Goal: Check status: Check status

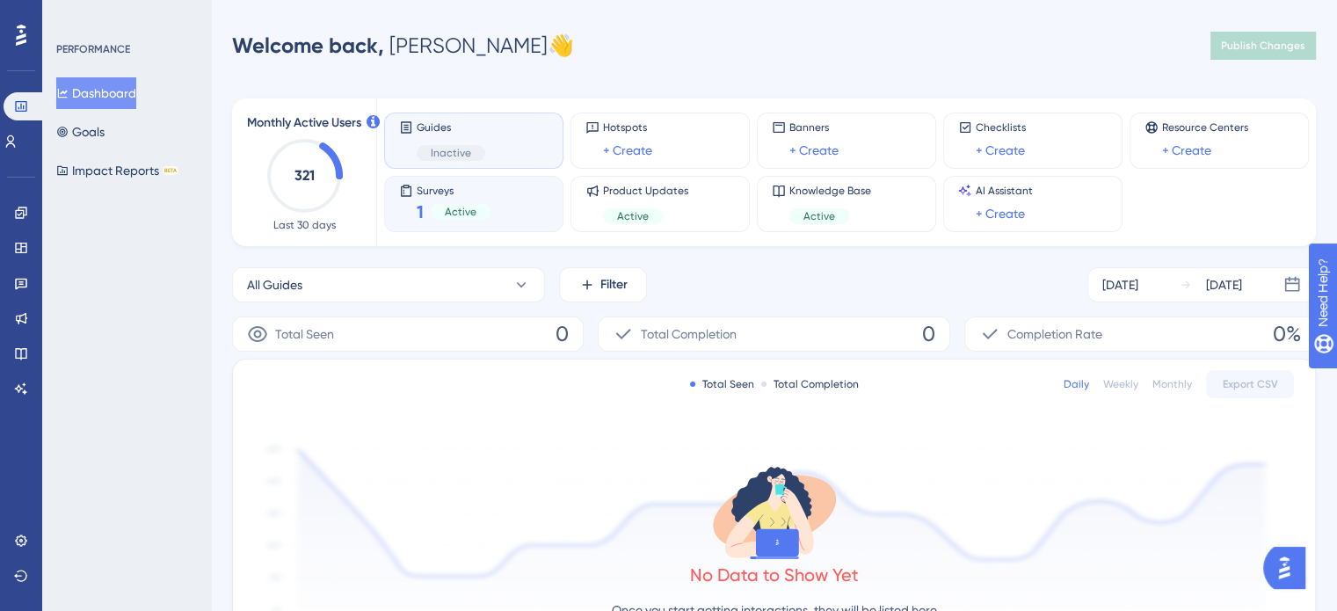
click at [503, 204] on div "Surveys 1 Active" at bounding box center [473, 204] width 149 height 40
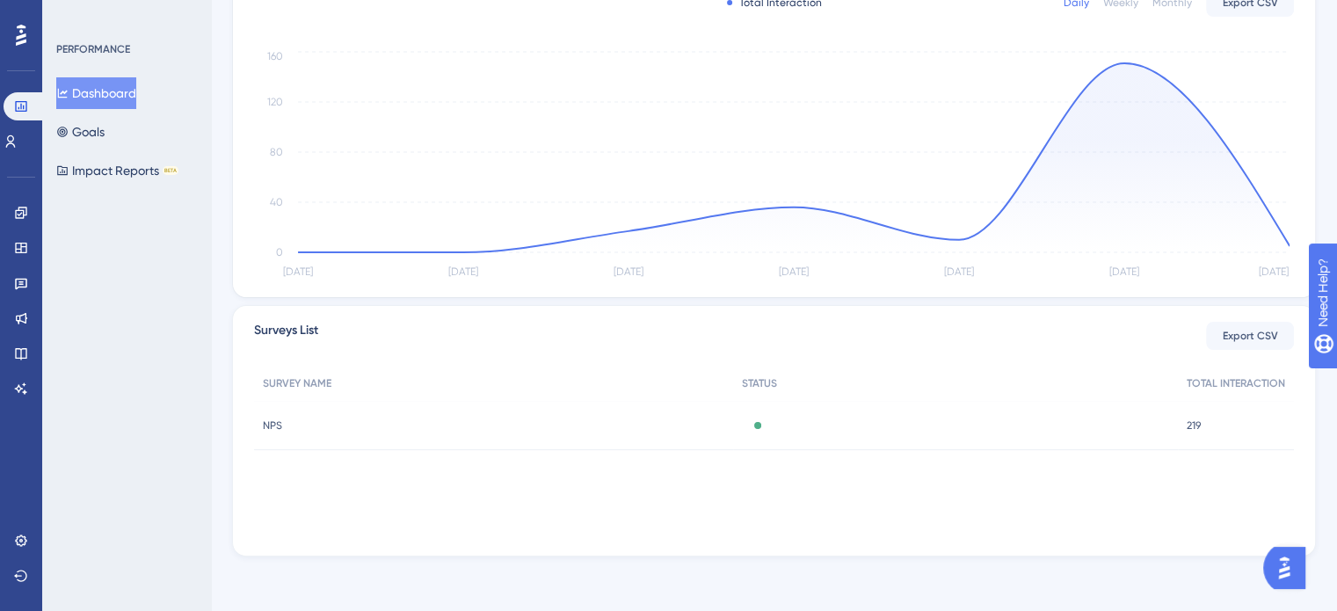
scroll to position [382, 0]
click at [288, 423] on div "NPS NPS" at bounding box center [493, 424] width 479 height 49
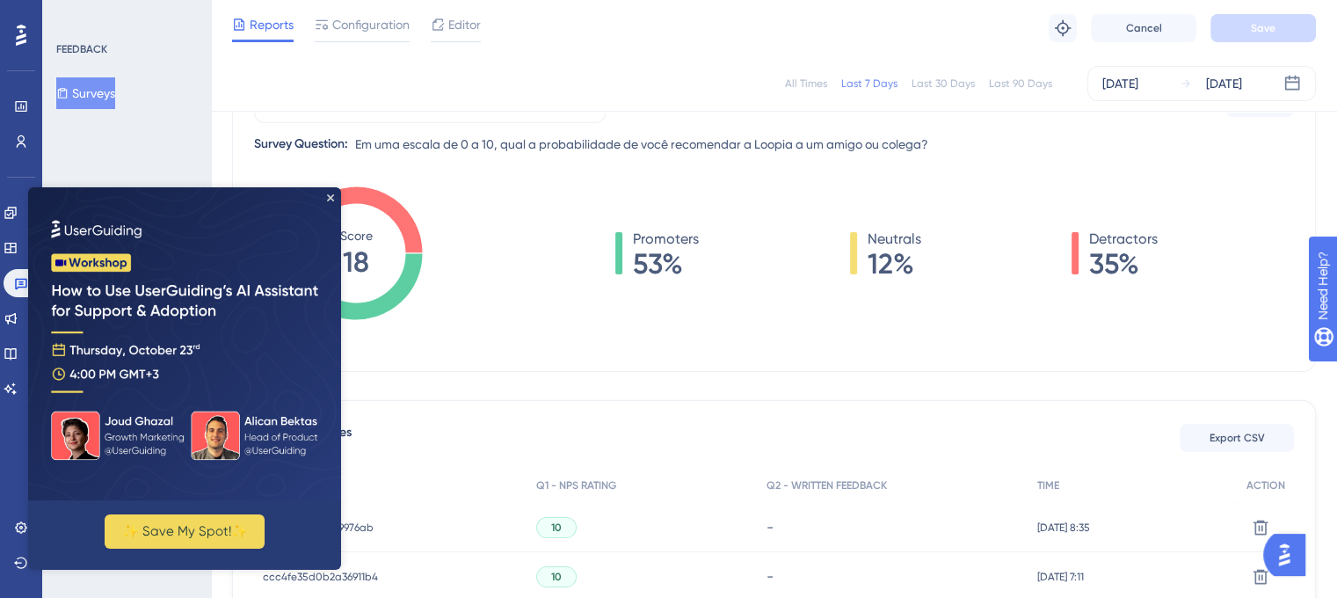
scroll to position [205, 0]
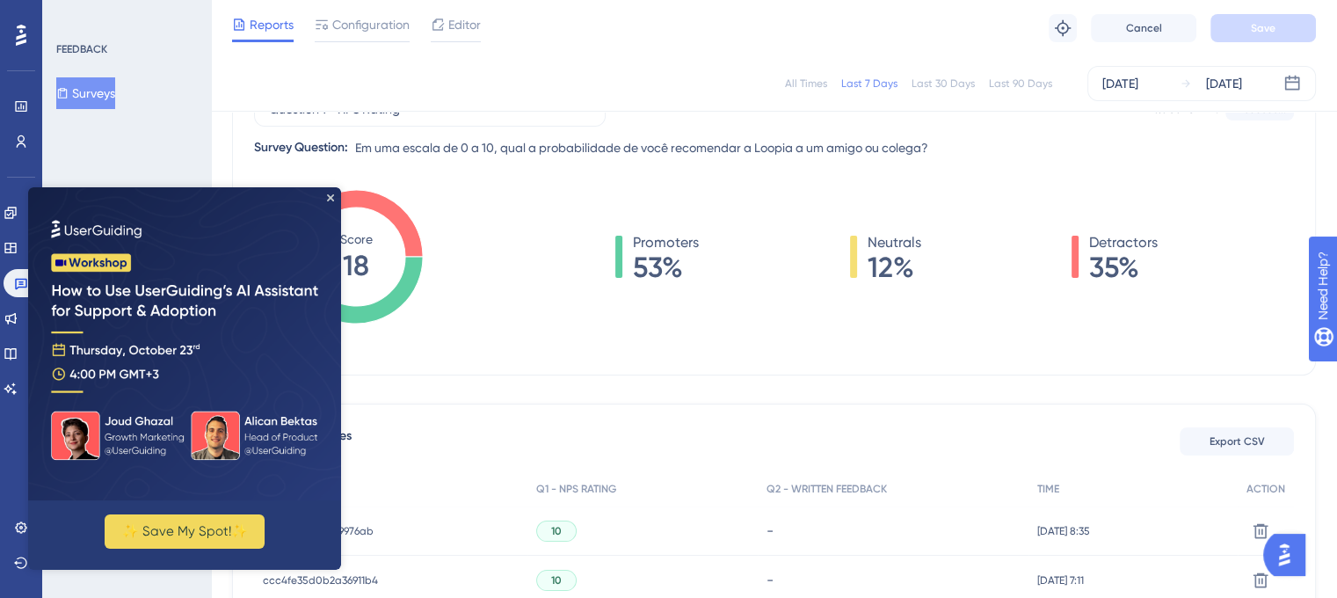
click at [334, 199] on img at bounding box center [184, 343] width 313 height 313
click at [330, 194] on icon "Close Preview" at bounding box center [330, 197] width 7 height 7
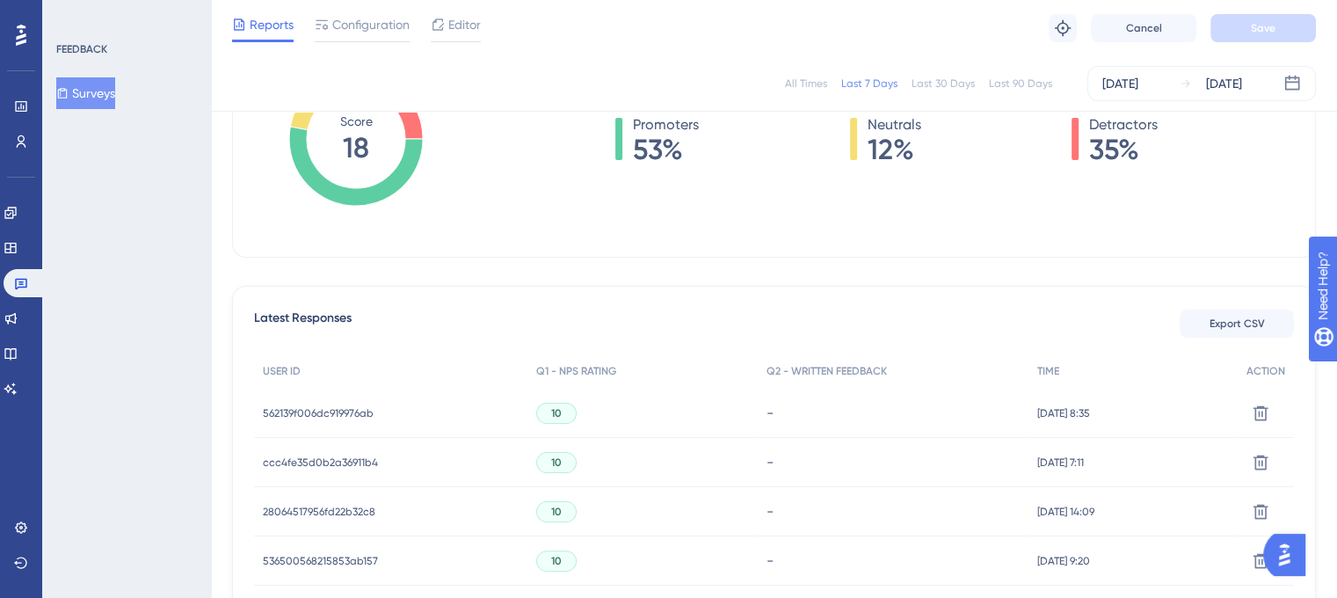
scroll to position [381, 0]
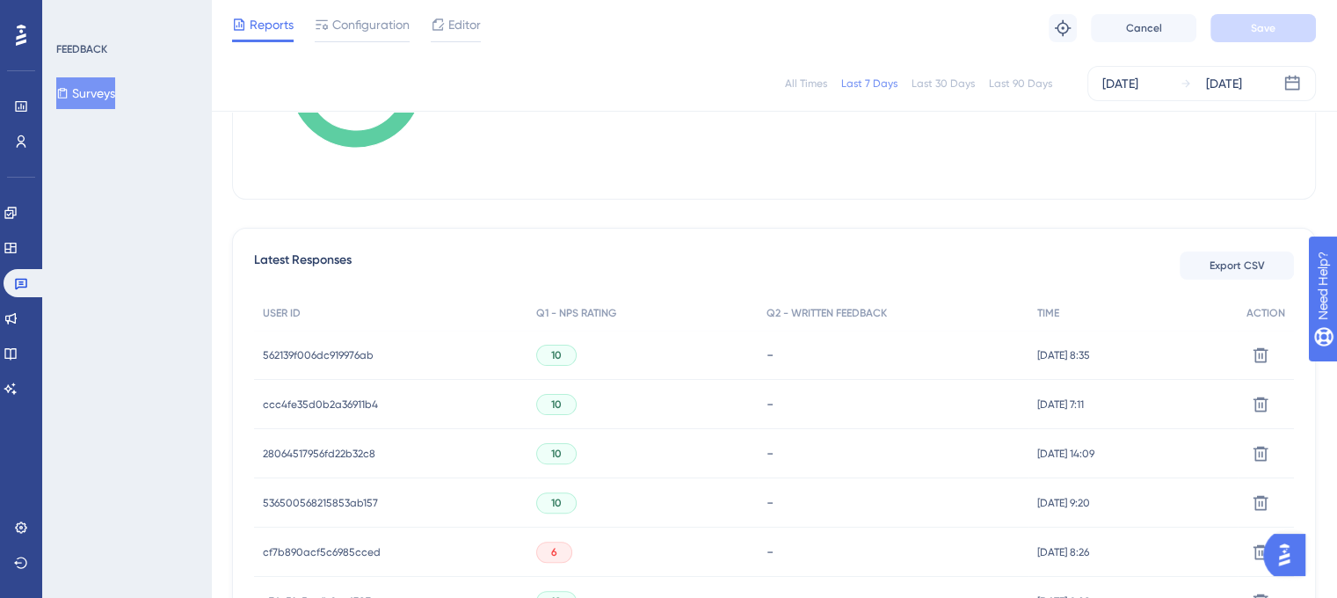
click at [304, 351] on span "562139f006dc919976ab" at bounding box center [318, 355] width 111 height 14
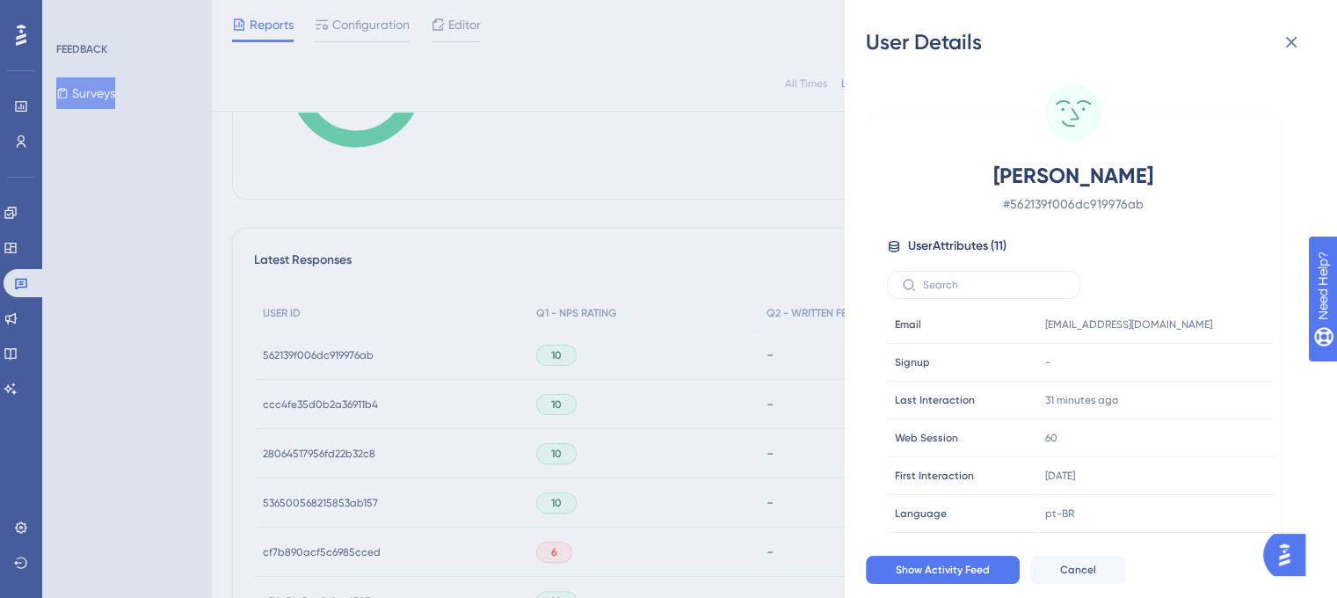
click at [329, 402] on div "User Details [PERSON_NAME] # 562139f006dc919976ab User Attributes ( 11 ) Email …" at bounding box center [668, 299] width 1337 height 598
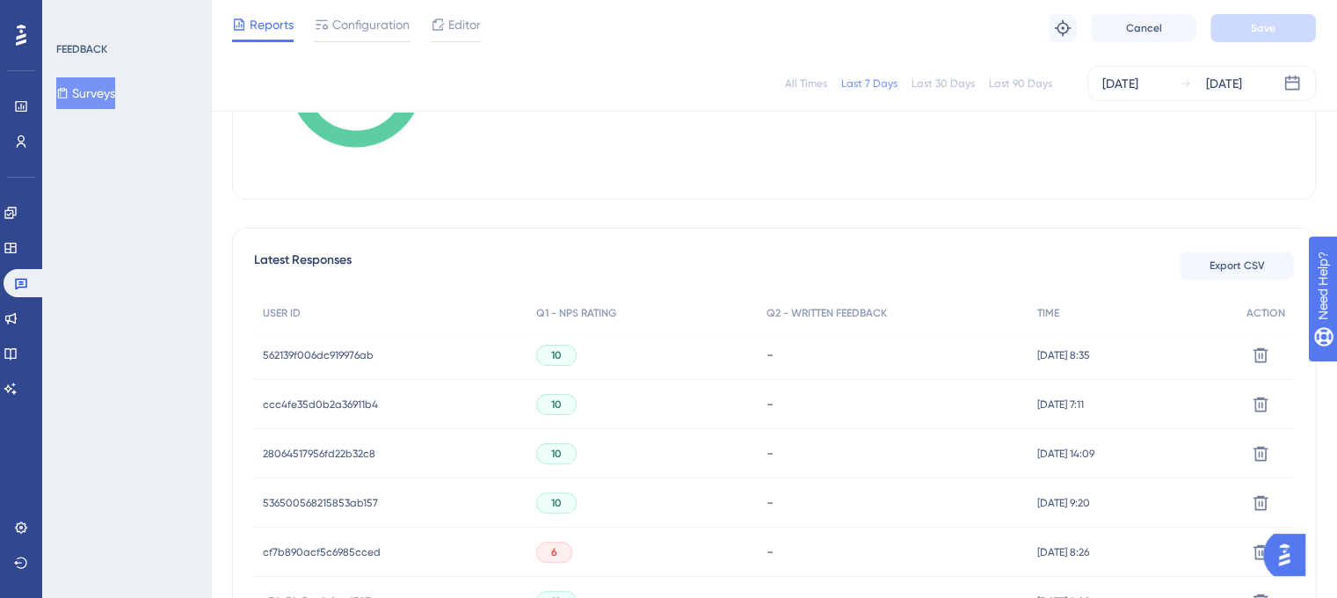
click at [329, 402] on span "ccc4fe35d0b2a36911b4" at bounding box center [320, 404] width 115 height 14
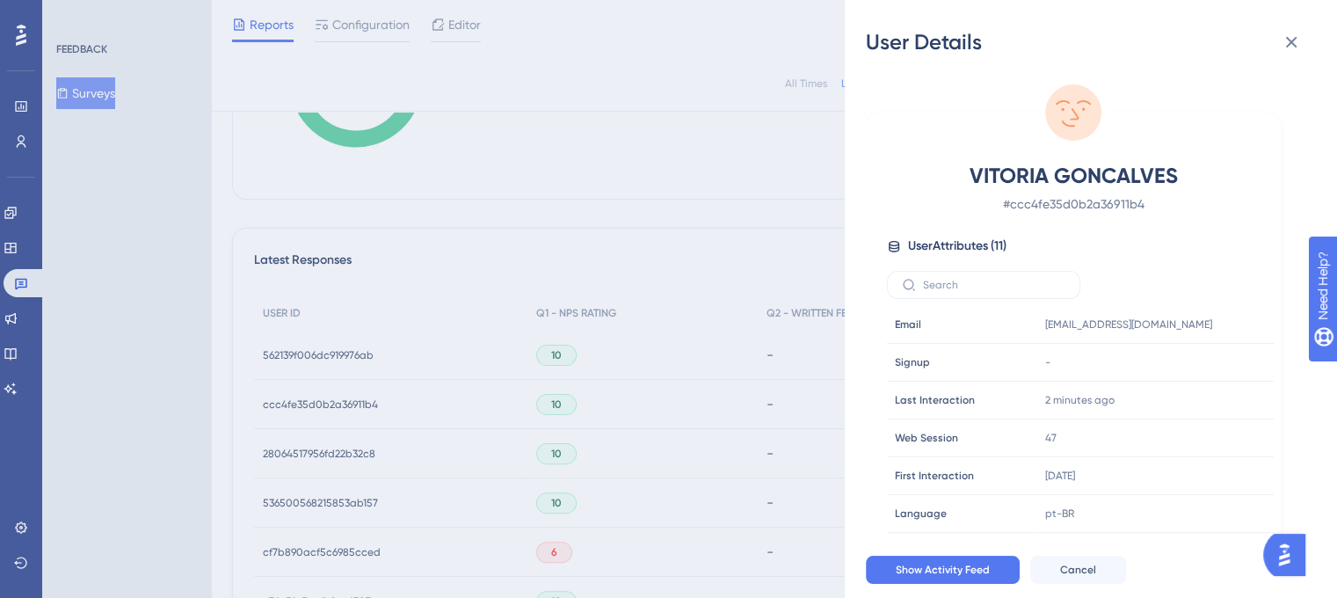
click at [330, 459] on div "User Details VITORIA GONCALVES # ccc4fe35d0b2a36911b4 User Attributes ( 11 ) Em…" at bounding box center [668, 299] width 1337 height 598
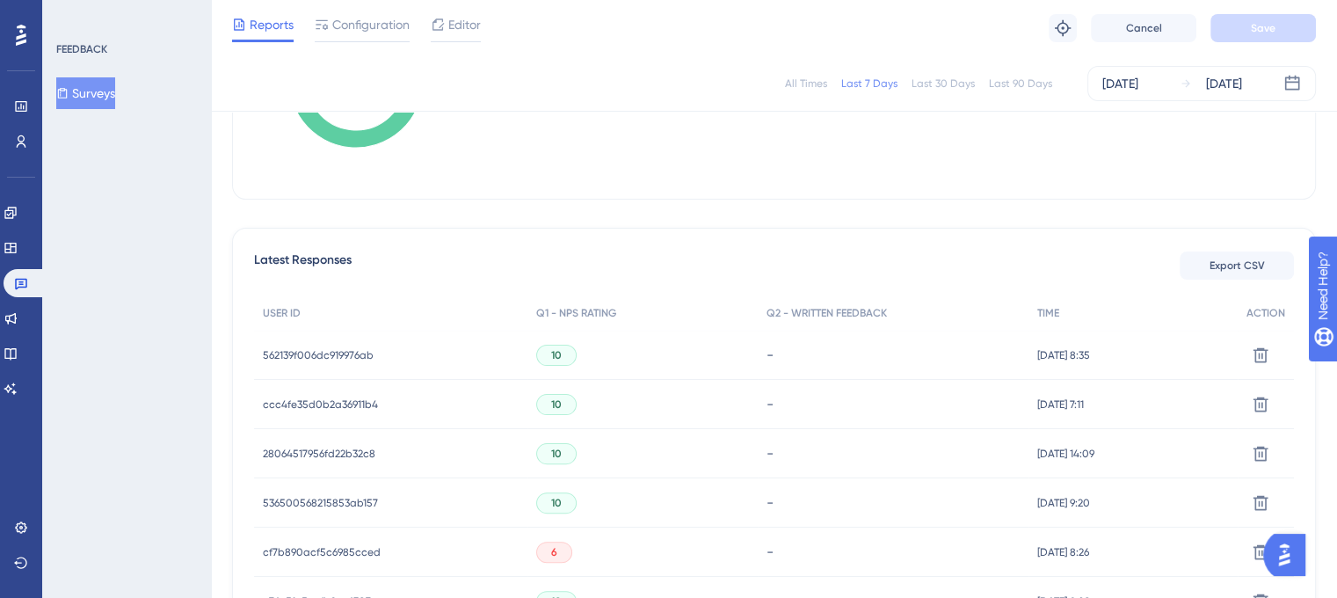
click at [334, 452] on span "28064517956fd22b32c8" at bounding box center [319, 453] width 112 height 14
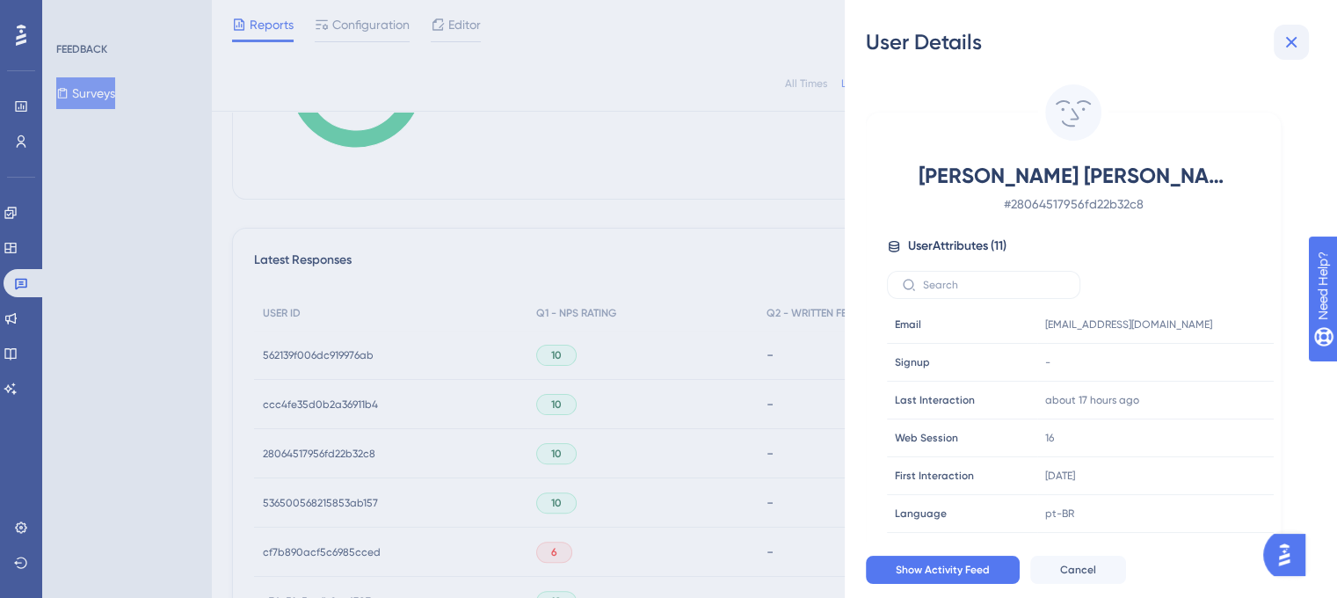
click at [1290, 41] on icon at bounding box center [1291, 42] width 11 height 11
